Goal: Information Seeking & Learning: Learn about a topic

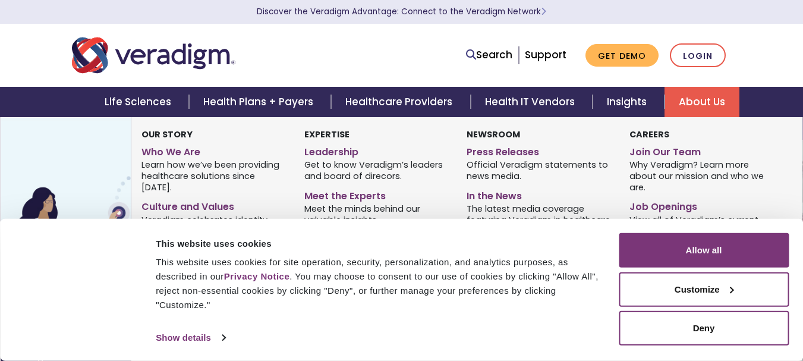
click at [709, 95] on link "About Us" at bounding box center [701, 102] width 75 height 30
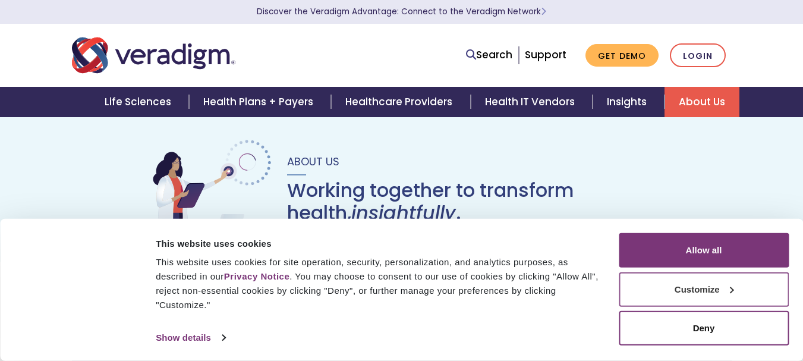
click at [734, 291] on div at bounding box center [730, 289] width 7 height 7
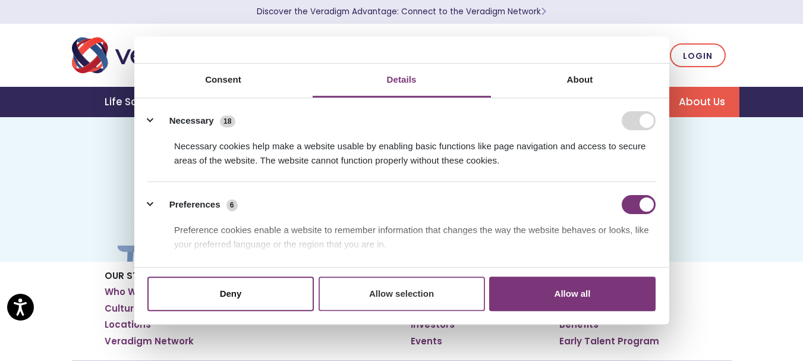
click at [400, 291] on button "Allow selection" at bounding box center [401, 293] width 166 height 34
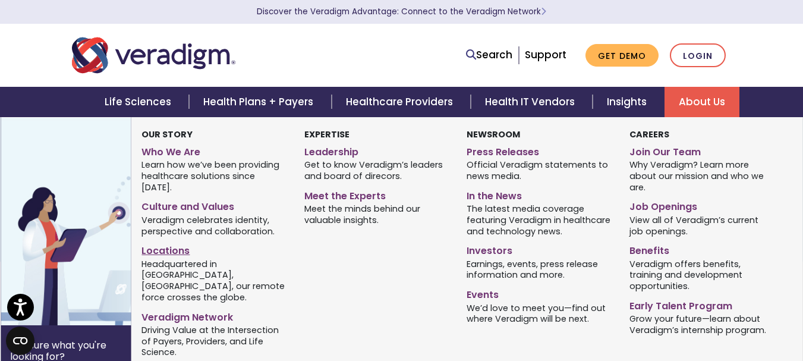
click at [164, 240] on link "Locations" at bounding box center [213, 248] width 144 height 17
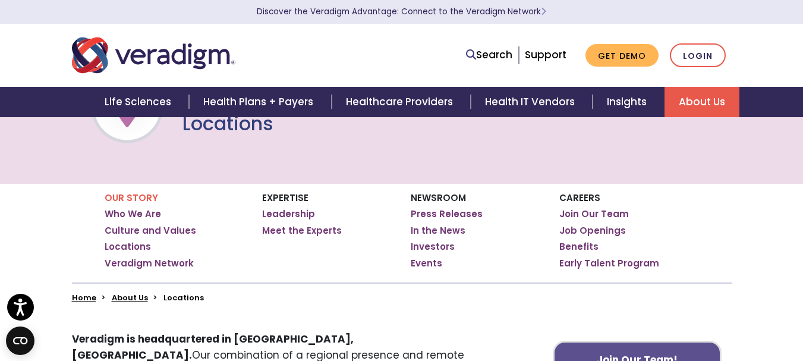
scroll to position [59, 0]
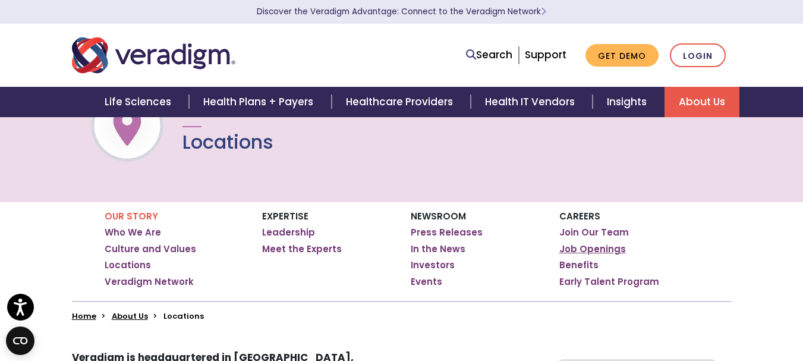
click at [588, 248] on link "Job Openings" at bounding box center [592, 249] width 67 height 12
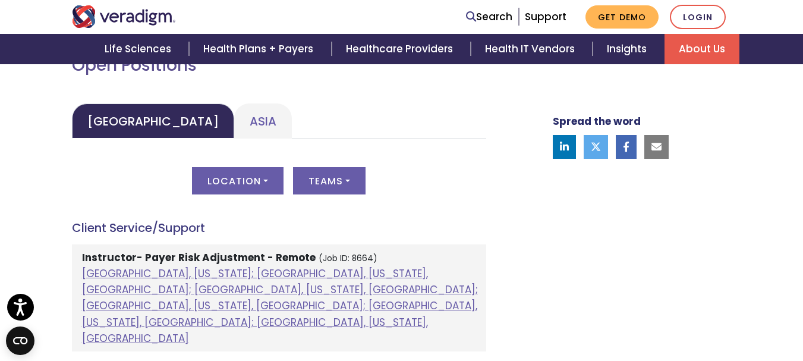
scroll to position [594, 0]
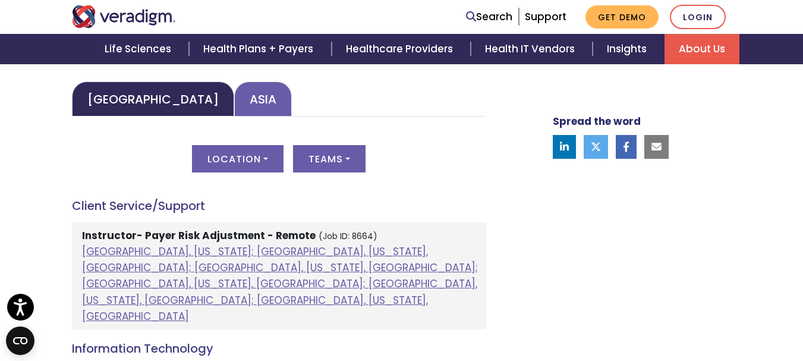
click at [234, 104] on link "Asia" at bounding box center [263, 98] width 58 height 35
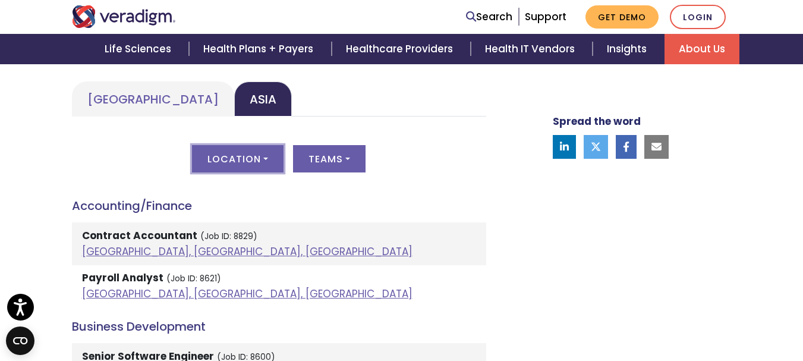
click at [263, 157] on button "Location" at bounding box center [237, 158] width 91 height 27
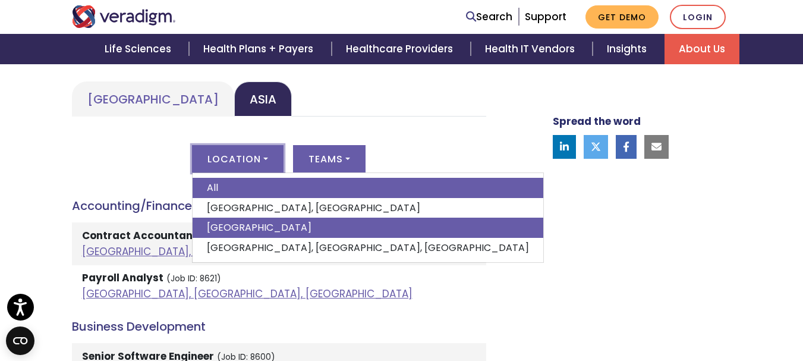
click at [264, 229] on link "India" at bounding box center [367, 227] width 350 height 20
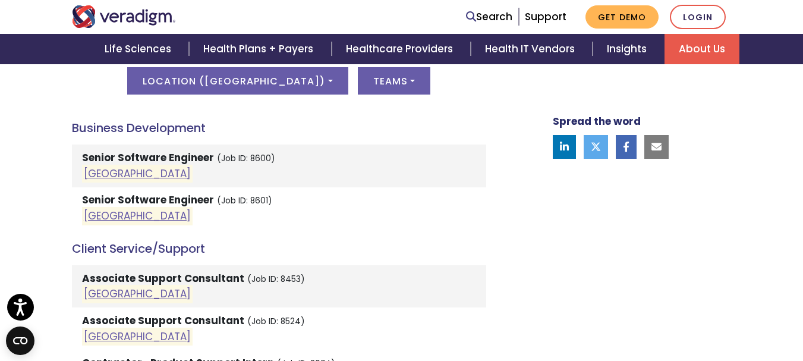
scroll to position [653, 0]
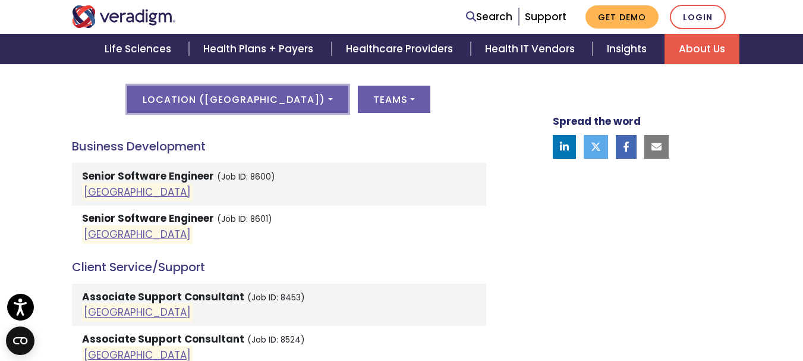
click at [289, 99] on button "Location ( India )" at bounding box center [237, 99] width 220 height 27
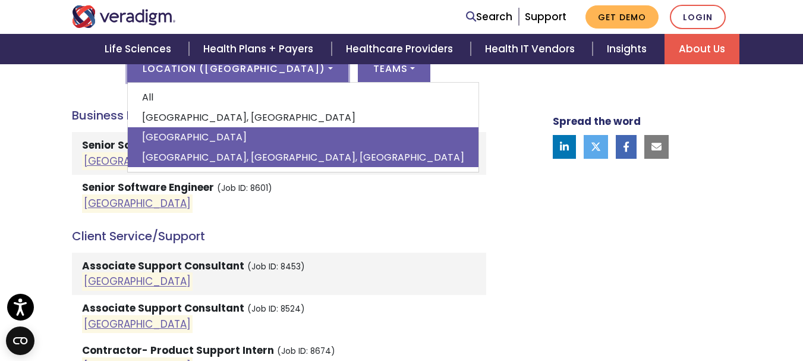
scroll to position [713, 0]
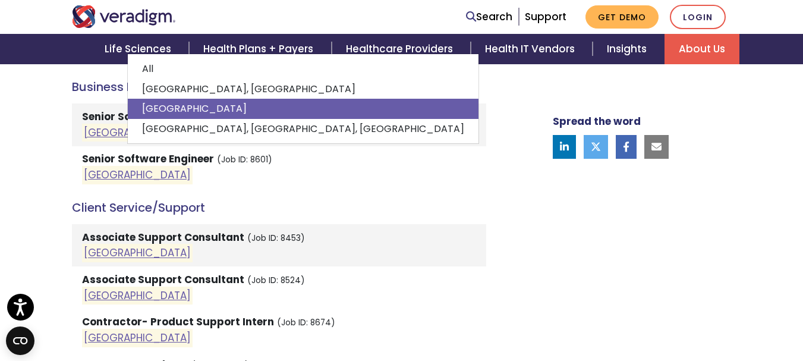
click at [405, 92] on h4 "Business Development" at bounding box center [279, 87] width 414 height 14
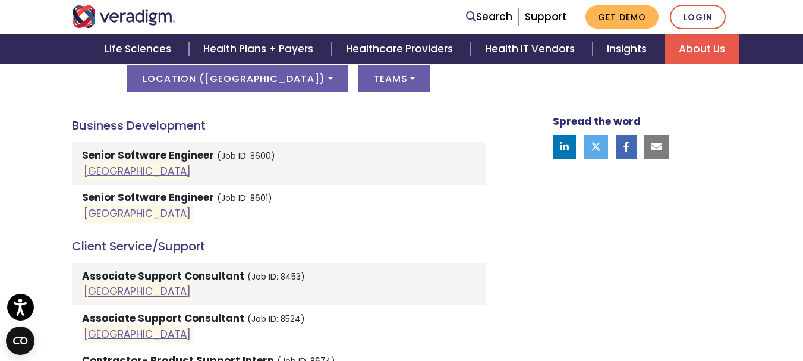
scroll to position [653, 0]
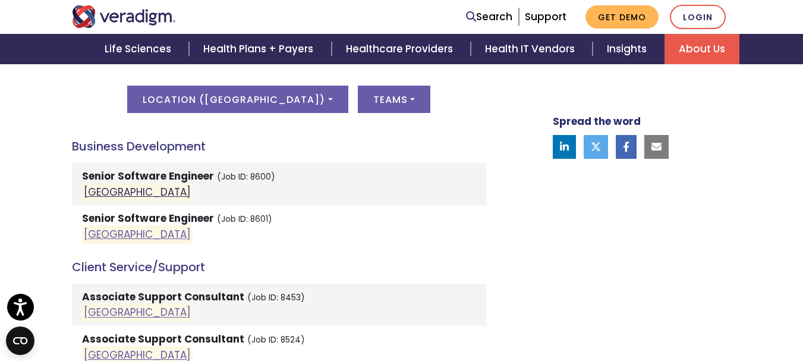
click at [100, 193] on link "India" at bounding box center [137, 192] width 107 height 14
click at [96, 194] on link "India" at bounding box center [137, 192] width 107 height 14
